Goal: Task Accomplishment & Management: Use online tool/utility

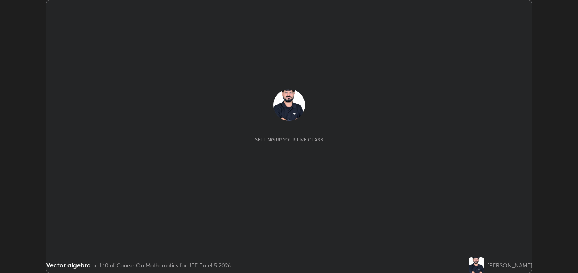
scroll to position [273, 577]
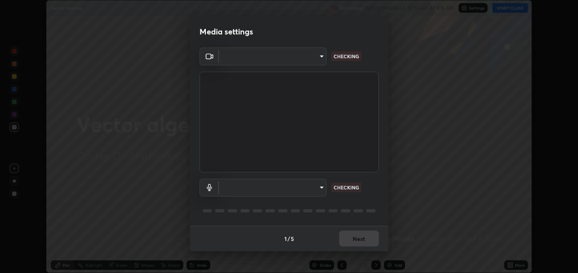
type input "2c59b190f107927fcb55c6cdfe149e37458de3dbae8a46ba74a2f9008a67dca9"
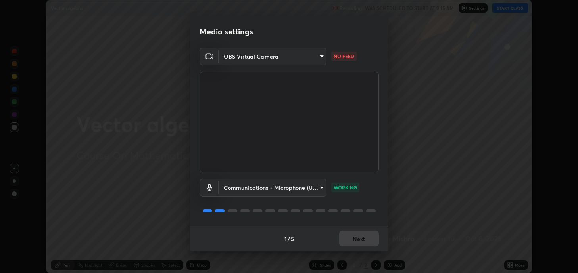
click at [321, 56] on body "Erase all Vector algebra Recording WAS SCHEDULED TO START AT 9:15 AM Settings S…" at bounding box center [289, 136] width 578 height 273
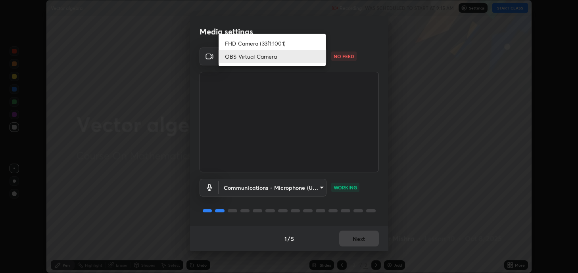
click at [290, 56] on li "OBS Virtual Camera" at bounding box center [271, 56] width 107 height 13
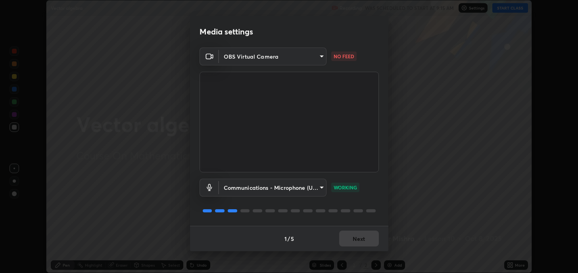
click at [319, 186] on body "Erase all Vector algebra Recording WAS SCHEDULED TO START AT 9:15 AM Settings S…" at bounding box center [289, 136] width 578 height 273
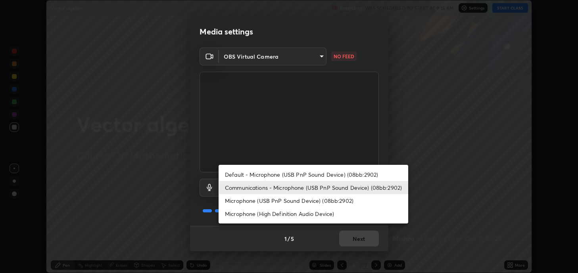
click at [283, 201] on li "Microphone (USB PnP Sound Device) (08bb:2902)" at bounding box center [312, 200] width 189 height 13
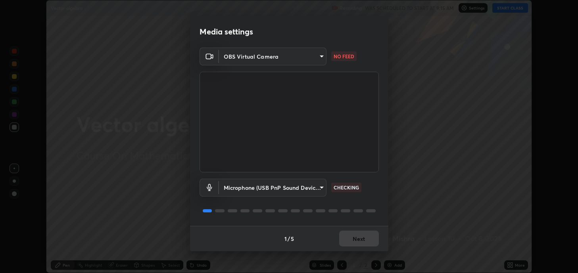
click at [321, 185] on body "Erase all Vector algebra Recording WAS SCHEDULED TO START AT 9:15 AM Settings S…" at bounding box center [289, 136] width 578 height 273
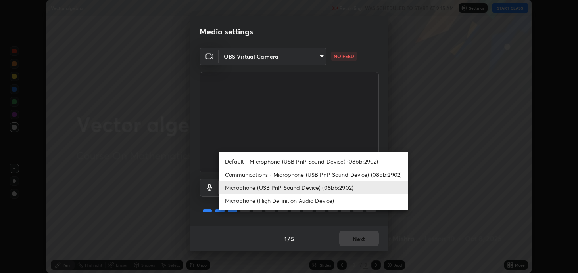
click at [295, 199] on li "Microphone (High Definition Audio Device)" at bounding box center [312, 200] width 189 height 13
type input "6612df55a7b3a6062df24d2375f97f47828a1820259e00c65b6d26b7f8f5ec00"
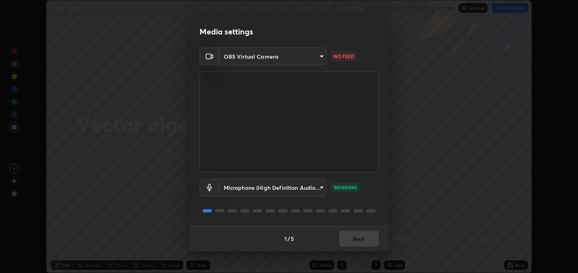
click at [320, 56] on body "Erase all Vector algebra Recording WAS SCHEDULED TO START AT 9:15 AM Settings S…" at bounding box center [289, 136] width 578 height 273
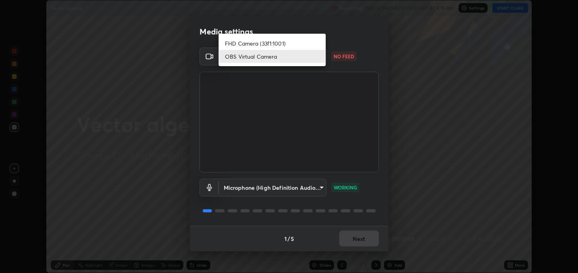
click at [296, 43] on li "FHD Camera (33f1:1001)" at bounding box center [271, 43] width 107 height 13
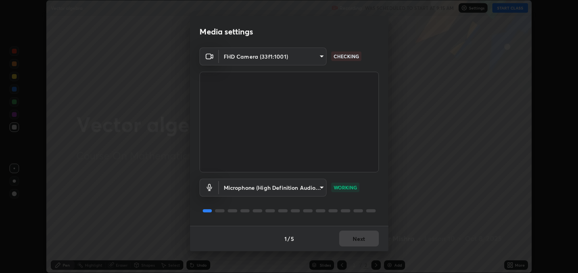
click at [320, 56] on body "Erase all Vector algebra Recording WAS SCHEDULED TO START AT 9:15 AM Settings S…" at bounding box center [289, 136] width 578 height 273
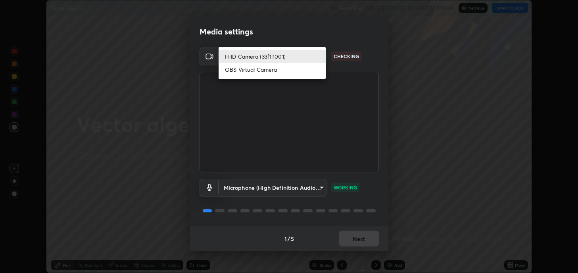
click at [294, 71] on li "OBS Virtual Camera" at bounding box center [271, 69] width 107 height 13
type input "2c59b190f107927fcb55c6cdfe149e37458de3dbae8a46ba74a2f9008a67dca9"
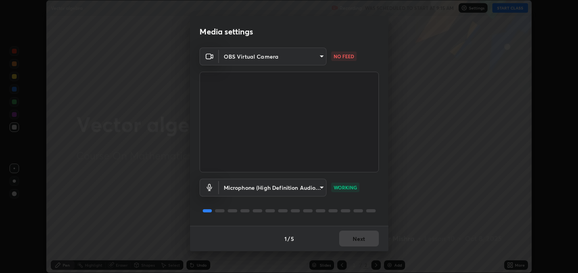
click at [320, 188] on body "Erase all Vector algebra Recording WAS SCHEDULED TO START AT 9:15 AM Settings S…" at bounding box center [289, 136] width 578 height 273
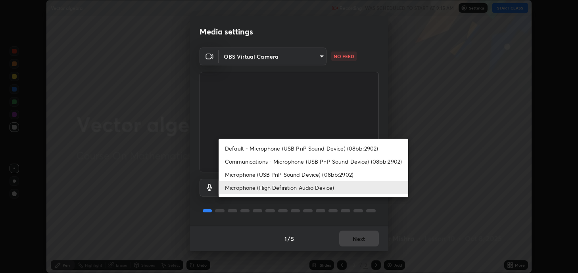
click at [283, 161] on li "Communications - Microphone (USB PnP Sound Device) (08bb:2902)" at bounding box center [312, 161] width 189 height 13
type input "communications"
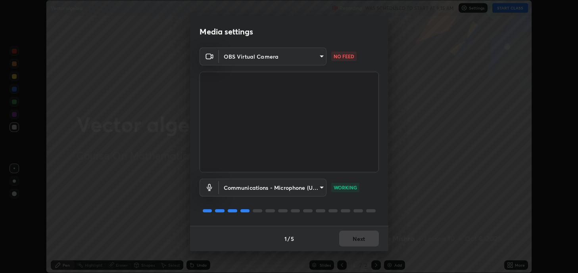
click at [358, 239] on div "1 / 5 Next" at bounding box center [289, 238] width 198 height 25
click at [360, 237] on div "1 / 5 Next" at bounding box center [289, 238] width 198 height 25
click at [320, 56] on body "Erase all Vector algebra Recording WAS SCHEDULED TO START AT 9:15 AM Settings S…" at bounding box center [289, 136] width 578 height 273
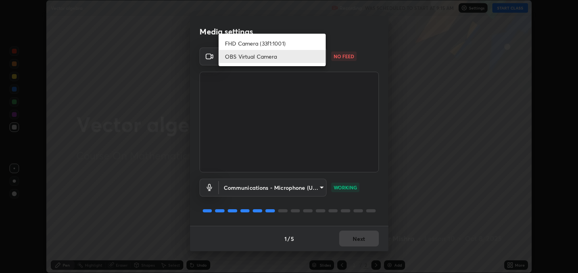
click at [278, 44] on li "FHD Camera (33f1:1001)" at bounding box center [271, 43] width 107 height 13
type input "a599f0e95922b43cbf3073e421311db4bd4404ba0295c28e28de134d1fd5a43d"
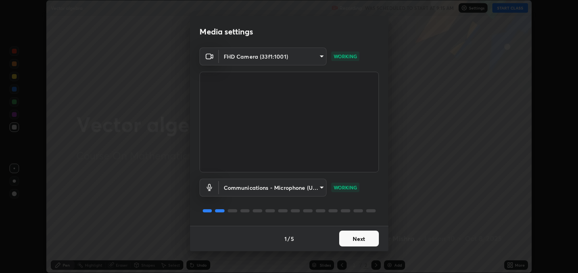
click at [357, 241] on button "Next" at bounding box center [359, 239] width 40 height 16
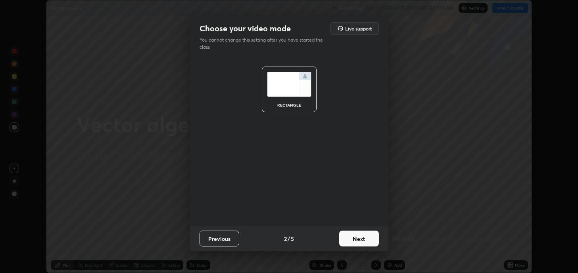
click at [355, 238] on button "Next" at bounding box center [359, 239] width 40 height 16
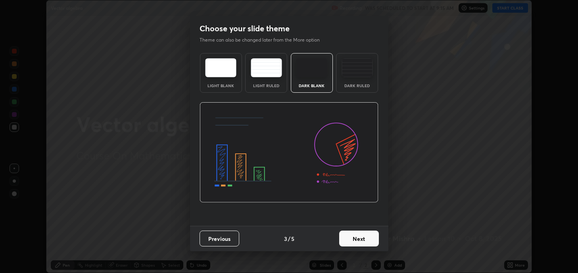
click at [356, 239] on button "Next" at bounding box center [359, 239] width 40 height 16
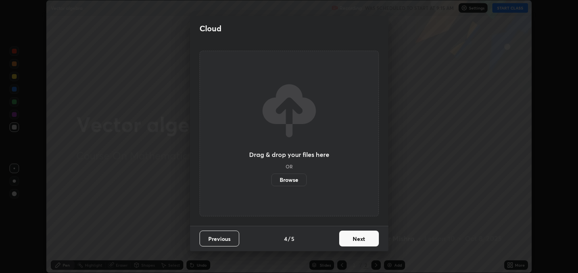
click at [358, 239] on button "Next" at bounding box center [359, 239] width 40 height 16
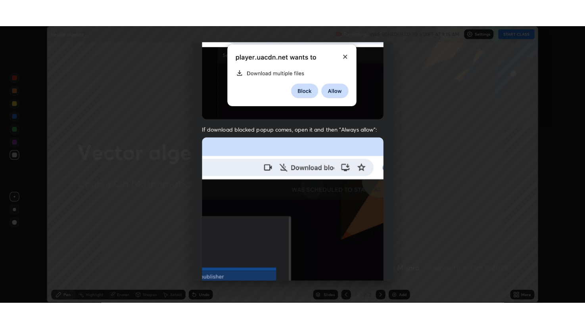
scroll to position [161, 0]
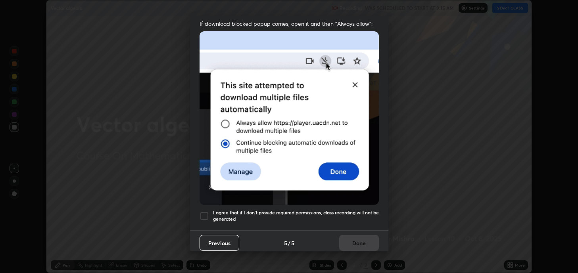
click at [203, 211] on div at bounding box center [204, 216] width 10 height 10
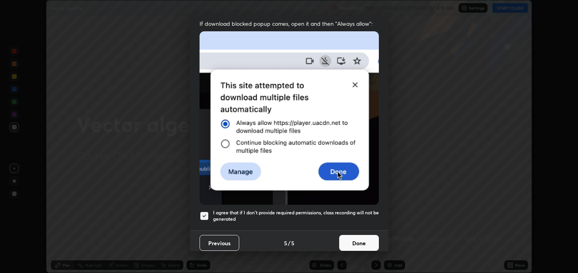
click at [351, 237] on button "Done" at bounding box center [359, 243] width 40 height 16
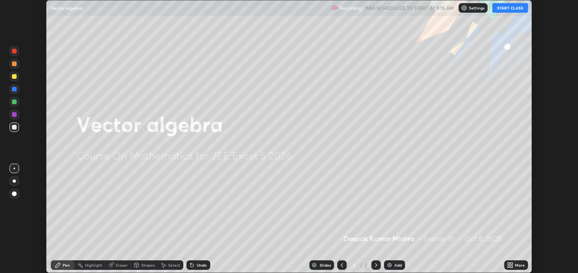
click at [479, 7] on p "Settings" at bounding box center [476, 8] width 15 height 4
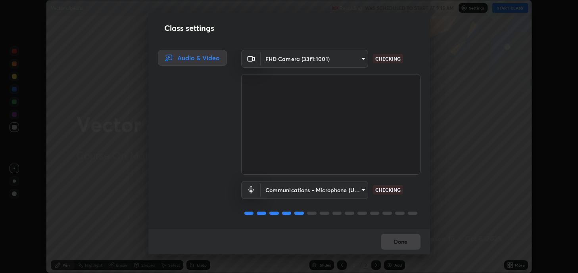
click at [359, 59] on body "Erase all Vector algebra Recording WAS SCHEDULED TO START AT 9:15 AM Settings S…" at bounding box center [289, 136] width 578 height 273
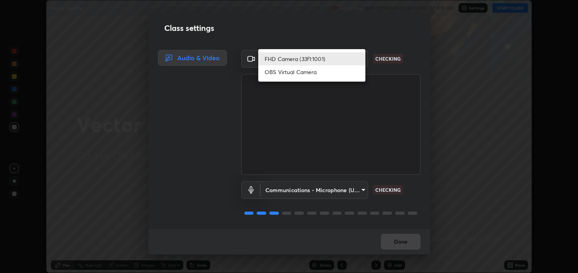
click at [326, 74] on li "OBS Virtual Camera" at bounding box center [311, 71] width 107 height 13
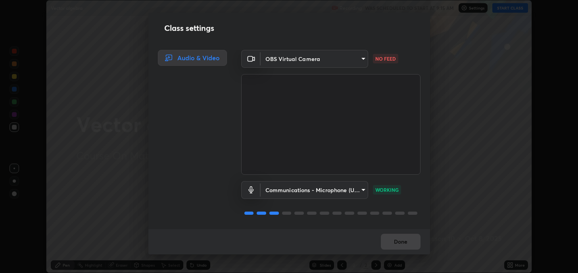
click at [361, 59] on body "Erase all Vector algebra Recording WAS SCHEDULED TO START AT 9:15 AM Settings S…" at bounding box center [289, 136] width 578 height 273
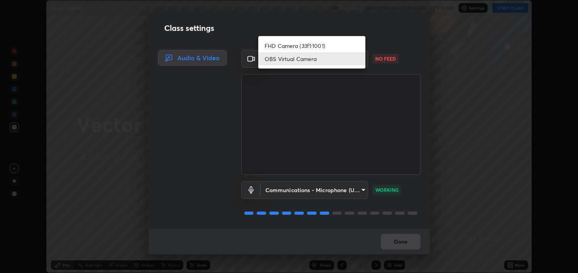
click at [331, 48] on li "FHD Camera (33f1:1001)" at bounding box center [311, 45] width 107 height 13
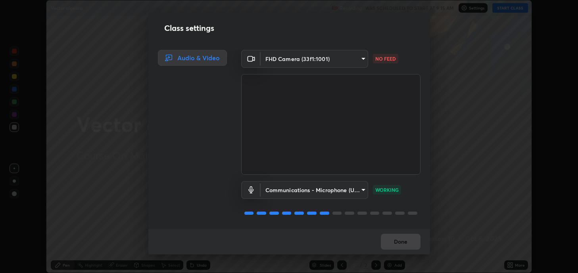
type input "a599f0e95922b43cbf3073e421311db4bd4404ba0295c28e28de134d1fd5a43d"
click at [400, 242] on button "Done" at bounding box center [401, 242] width 40 height 16
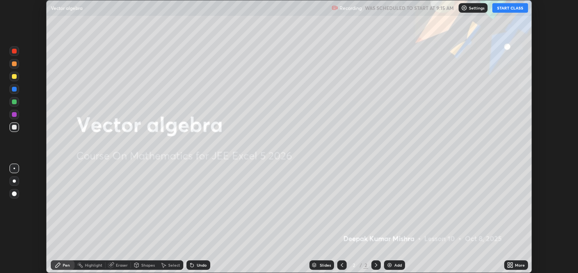
click at [513, 6] on button "START CLASS" at bounding box center [510, 8] width 36 height 10
click at [515, 265] on div "More" at bounding box center [520, 265] width 10 height 4
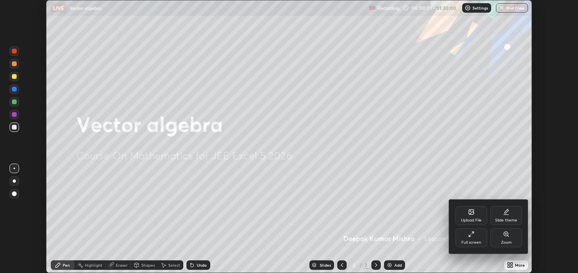
click at [471, 241] on div "Full screen" at bounding box center [471, 243] width 20 height 4
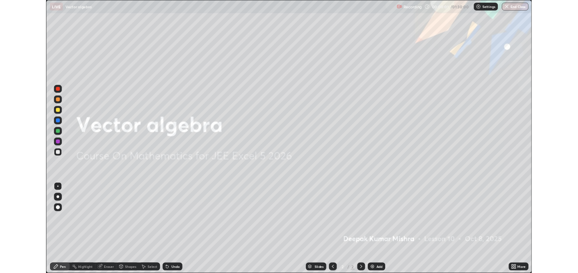
scroll to position [329, 585]
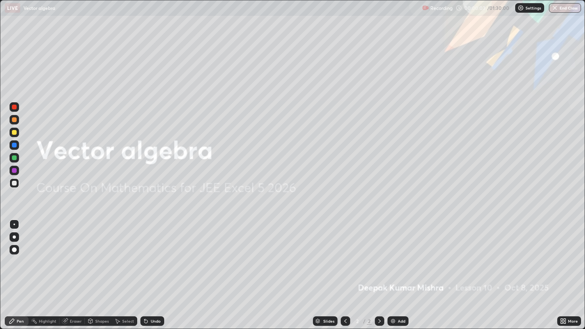
click at [392, 273] on img at bounding box center [393, 321] width 6 height 6
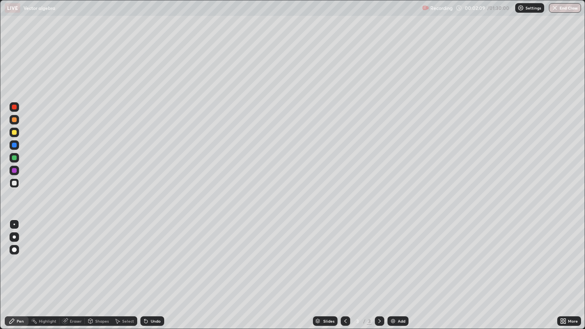
click at [14, 133] on div at bounding box center [14, 132] width 5 height 5
click at [13, 182] on div at bounding box center [14, 183] width 5 height 5
click at [395, 273] on img at bounding box center [393, 321] width 6 height 6
click at [341, 273] on div at bounding box center [346, 321] width 10 height 10
click at [393, 273] on div "Add" at bounding box center [397, 321] width 21 height 10
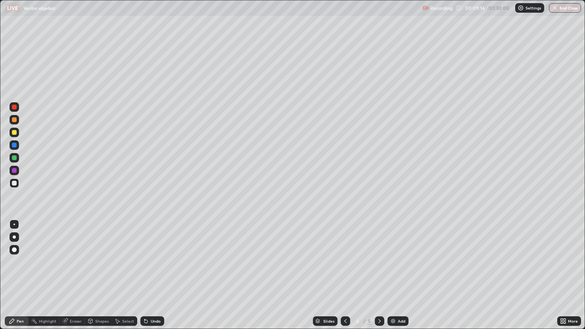
click at [13, 133] on div at bounding box center [14, 132] width 5 height 5
click at [14, 182] on div at bounding box center [14, 183] width 5 height 5
click at [13, 134] on div at bounding box center [14, 132] width 5 height 5
click at [393, 273] on div "Add" at bounding box center [397, 321] width 21 height 10
click at [75, 273] on div "Eraser" at bounding box center [76, 321] width 12 height 4
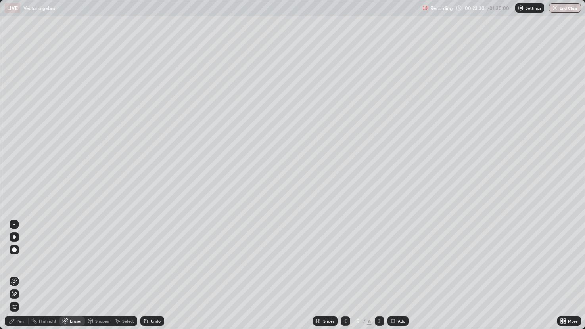
click at [19, 273] on div "Pen" at bounding box center [17, 321] width 24 height 10
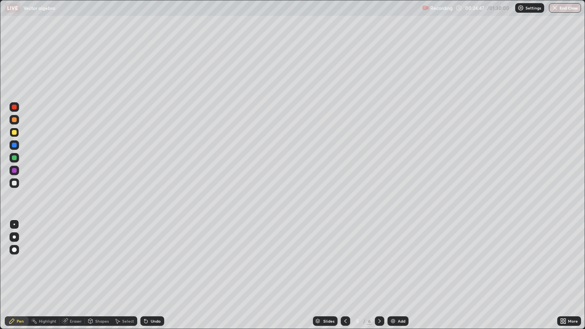
click at [76, 273] on div "Eraser" at bounding box center [76, 321] width 12 height 4
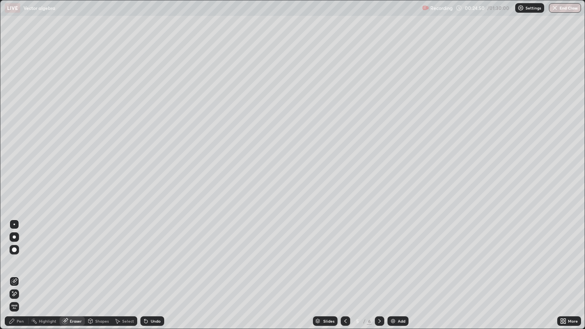
click at [25, 273] on div "Pen" at bounding box center [17, 321] width 24 height 10
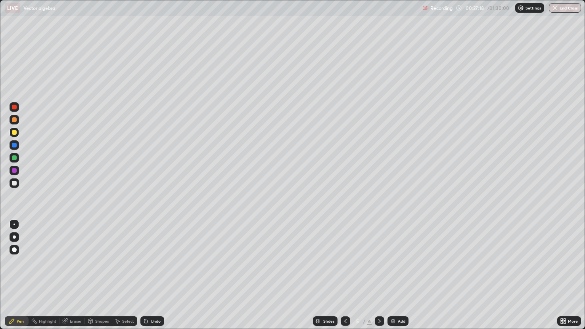
click at [395, 273] on img at bounding box center [393, 321] width 6 height 6
click at [76, 273] on div "Eraser" at bounding box center [76, 321] width 12 height 4
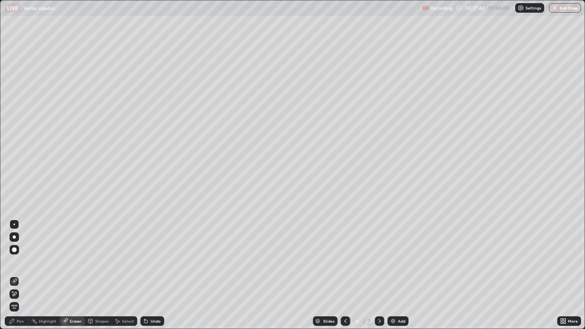
click at [26, 273] on div "Pen" at bounding box center [17, 321] width 24 height 10
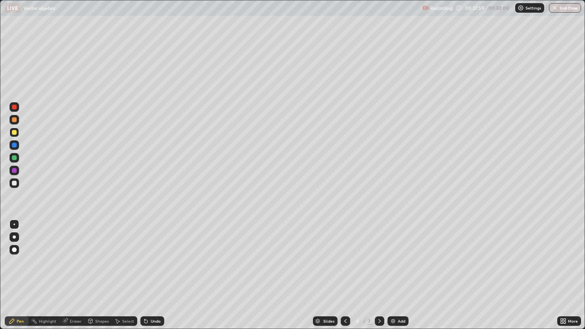
click at [80, 273] on div "Eraser" at bounding box center [71, 321] width 25 height 10
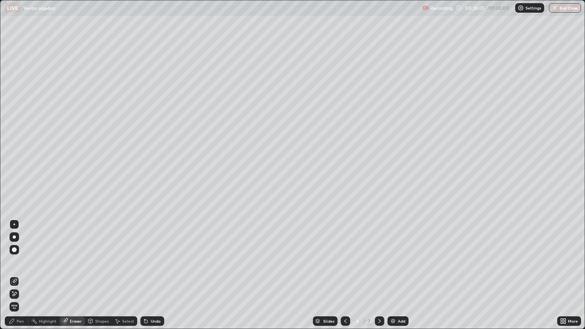
click at [22, 273] on div "Pen" at bounding box center [20, 321] width 7 height 4
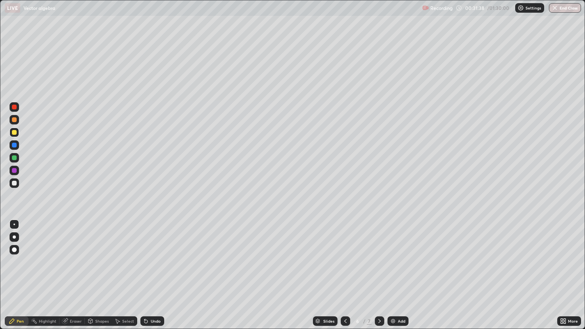
click at [15, 183] on div at bounding box center [14, 183] width 5 height 5
click at [396, 273] on div "Add" at bounding box center [397, 321] width 21 height 10
click at [12, 132] on div at bounding box center [14, 132] width 5 height 5
click at [75, 273] on div "Eraser" at bounding box center [71, 321] width 25 height 10
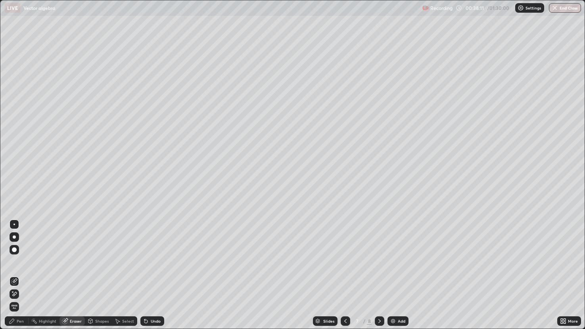
click at [24, 273] on div "Pen" at bounding box center [17, 321] width 24 height 10
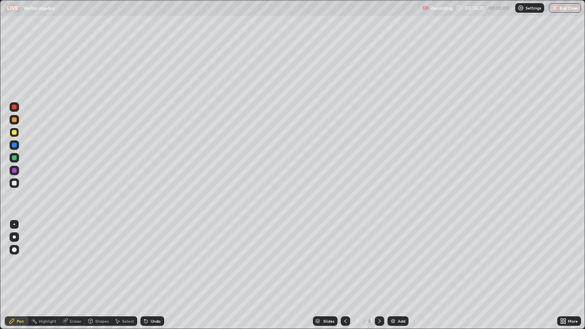
click at [77, 273] on div "Eraser" at bounding box center [76, 321] width 12 height 4
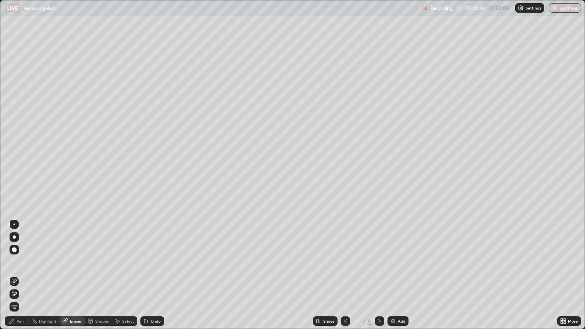
click at [24, 273] on div "Pen" at bounding box center [17, 321] width 24 height 10
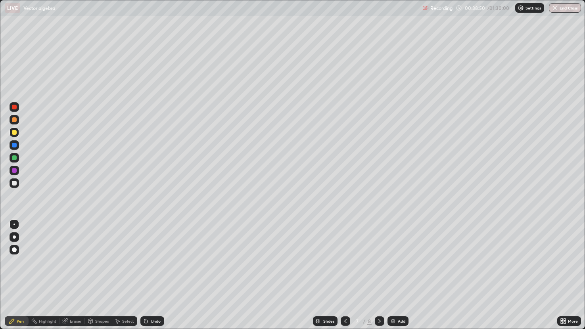
click at [13, 157] on div at bounding box center [14, 157] width 5 height 5
click at [13, 121] on div at bounding box center [14, 119] width 5 height 5
click at [395, 273] on img at bounding box center [393, 321] width 6 height 6
click at [15, 130] on div at bounding box center [14, 132] width 5 height 5
click at [16, 181] on div at bounding box center [15, 183] width 10 height 10
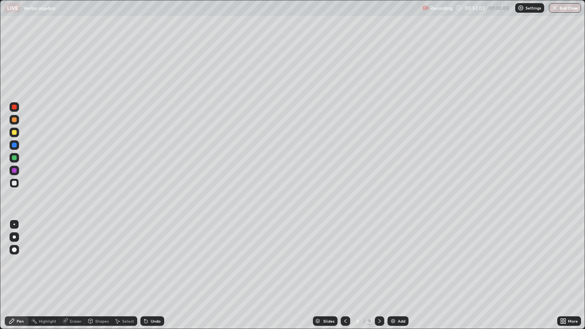
click at [394, 273] on img at bounding box center [393, 321] width 6 height 6
click at [345, 273] on icon at bounding box center [345, 321] width 6 height 6
click at [396, 273] on div "Add" at bounding box center [398, 321] width 21 height 10
click at [14, 134] on div at bounding box center [14, 132] width 5 height 5
click at [75, 273] on div "Eraser" at bounding box center [76, 321] width 12 height 4
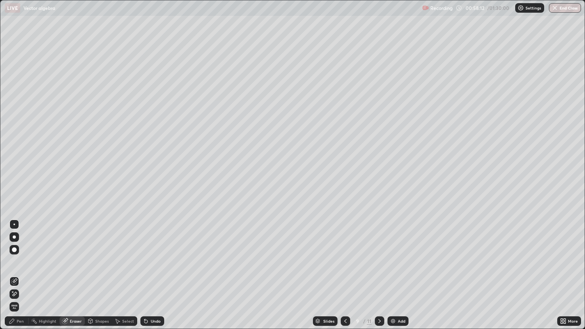
click at [20, 273] on div "Pen" at bounding box center [20, 321] width 7 height 4
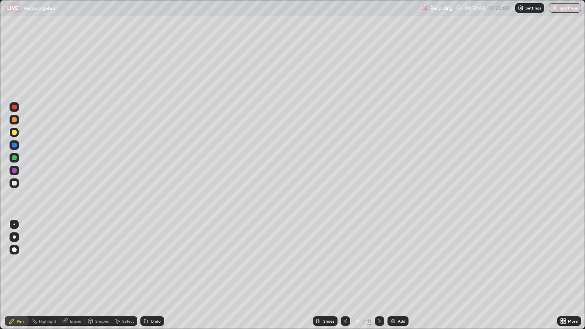
click at [14, 184] on div at bounding box center [14, 183] width 5 height 5
click at [395, 273] on img at bounding box center [393, 321] width 6 height 6
click at [13, 133] on div at bounding box center [14, 132] width 5 height 5
click at [73, 273] on div "Eraser" at bounding box center [76, 321] width 12 height 4
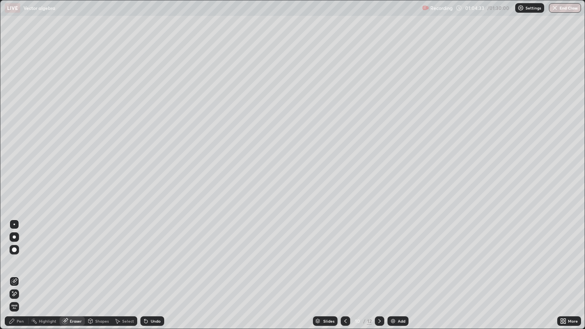
click at [21, 273] on div "Pen" at bounding box center [17, 321] width 24 height 10
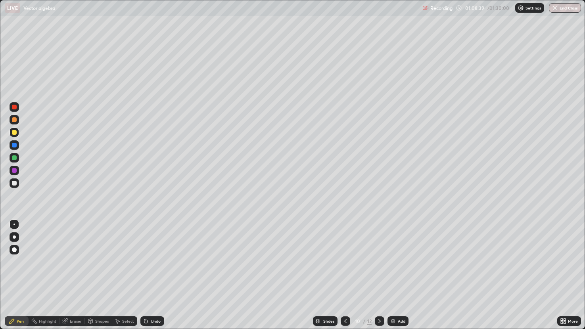
click at [74, 273] on div "Eraser" at bounding box center [76, 321] width 12 height 4
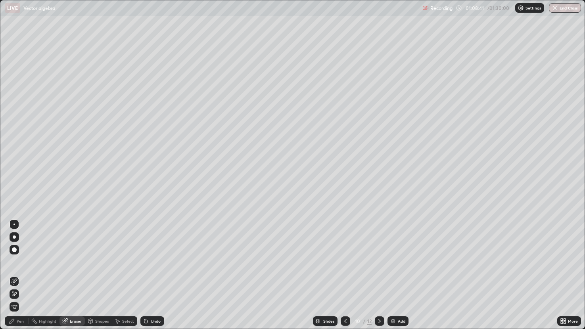
click at [25, 273] on div "Pen" at bounding box center [17, 321] width 24 height 10
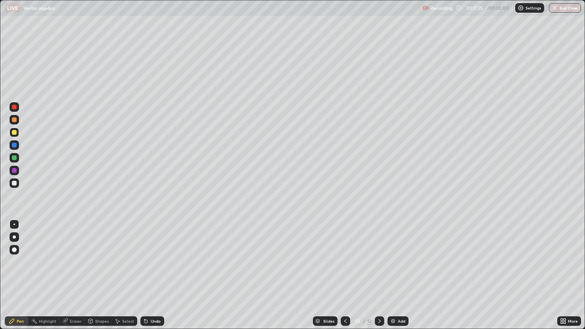
click at [392, 273] on img at bounding box center [393, 321] width 6 height 6
click at [74, 273] on div "Eraser" at bounding box center [76, 321] width 12 height 4
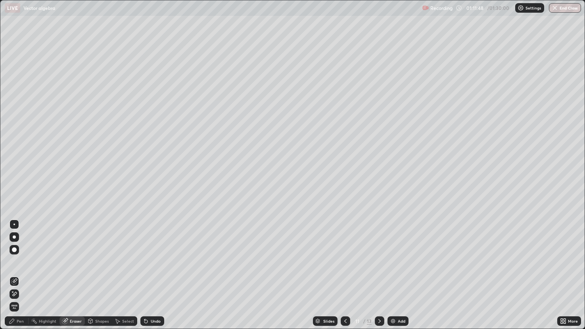
click at [23, 273] on div "Pen" at bounding box center [20, 321] width 7 height 4
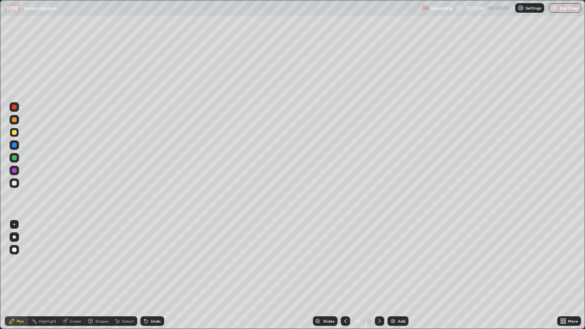
click at [74, 273] on div "Eraser" at bounding box center [76, 321] width 12 height 4
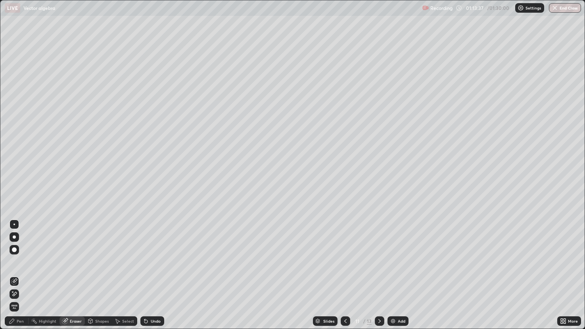
click at [22, 273] on div "Pen" at bounding box center [20, 321] width 7 height 4
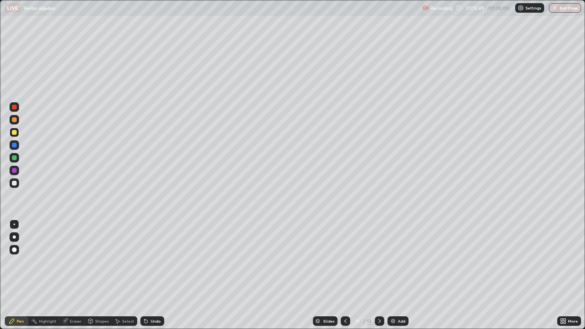
click at [15, 181] on div at bounding box center [14, 183] width 5 height 5
click at [12, 131] on div at bounding box center [14, 132] width 5 height 5
click at [396, 273] on div "Add" at bounding box center [397, 321] width 21 height 10
click at [565, 7] on button "End Class" at bounding box center [565, 8] width 32 height 10
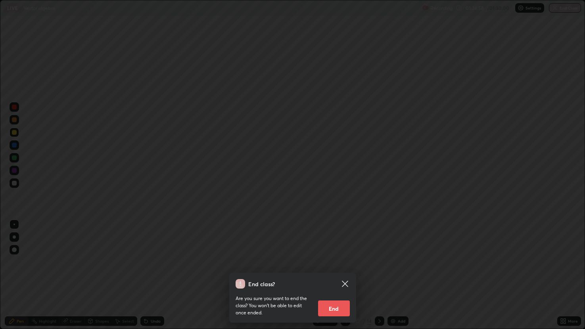
click at [333, 273] on button "End" at bounding box center [334, 309] width 32 height 16
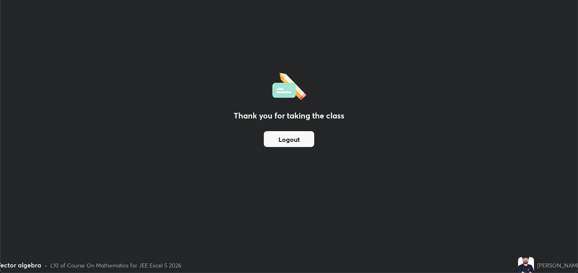
scroll to position [39370, 39066]
